Goal: Information Seeking & Learning: Learn about a topic

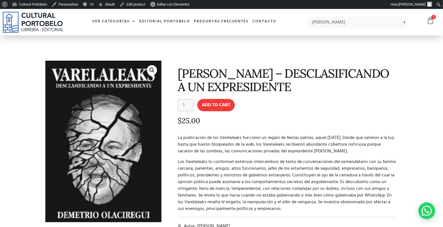
type input "[PERSON_NAME]"
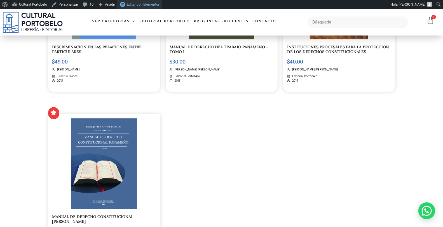
scroll to position [912, 0]
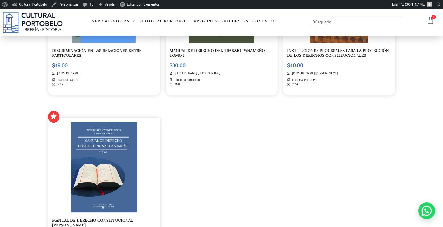
click at [356, 24] on input "text" at bounding box center [358, 23] width 100 height 12
type input "desentralizacion"
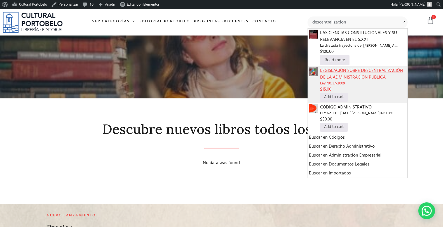
type input "descentralizacion"
click at [328, 78] on span "LEGISLACIÓN SOBRE DESCENTRALIZACIÓN DE LA ADMINISTRACIÓN PÚBLICA" at bounding box center [363, 73] width 86 height 13
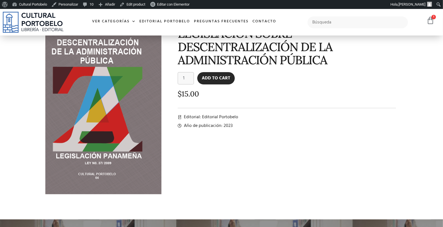
scroll to position [41, 0]
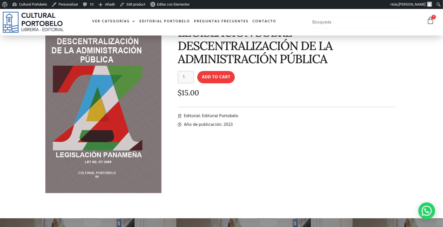
click at [349, 17] on input "text" at bounding box center [358, 23] width 100 height 12
type input "derecho administrativo"
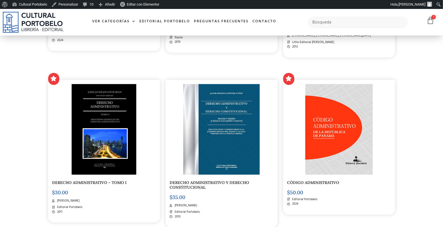
scroll to position [270, 0]
click at [236, 105] on img at bounding box center [221, 129] width 77 height 91
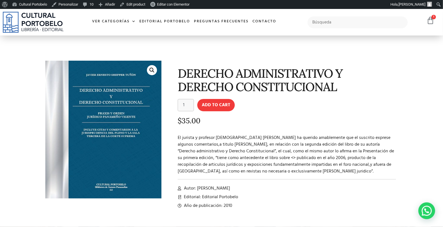
click at [0, 46] on section "🔍 DERECHO ADMINISTRATIVO Y DERECHO CONSTITUCIONAL DERECHO ADMINISTRATIVO Y DERE…" at bounding box center [221, 132] width 443 height 192
